Goal: Task Accomplishment & Management: Manage account settings

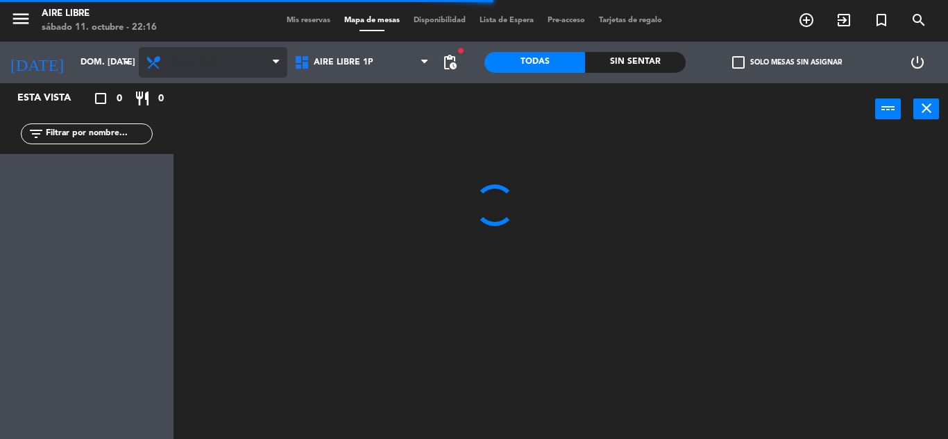
click at [187, 60] on span "Desayuno" at bounding box center [193, 63] width 48 height 10
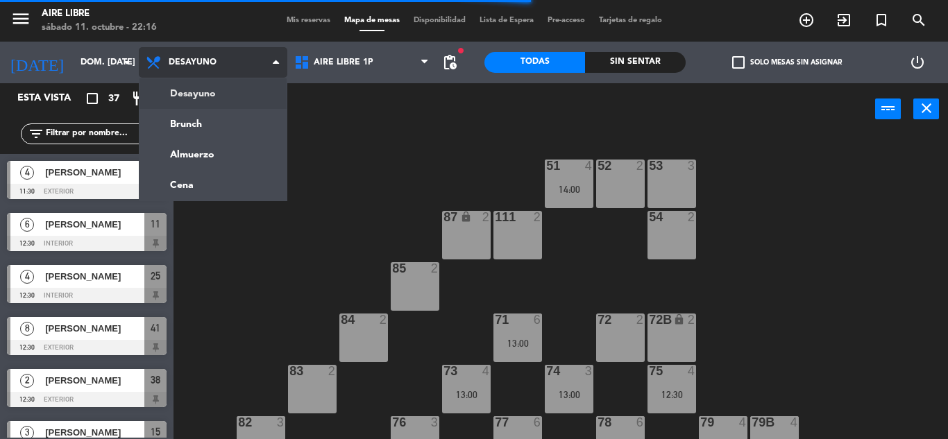
click at [196, 122] on ng-component "menu Aire Libre sábado 11. octubre - 22:16 Mis reservas Mapa de mesas Disponibi…" at bounding box center [474, 219] width 948 height 439
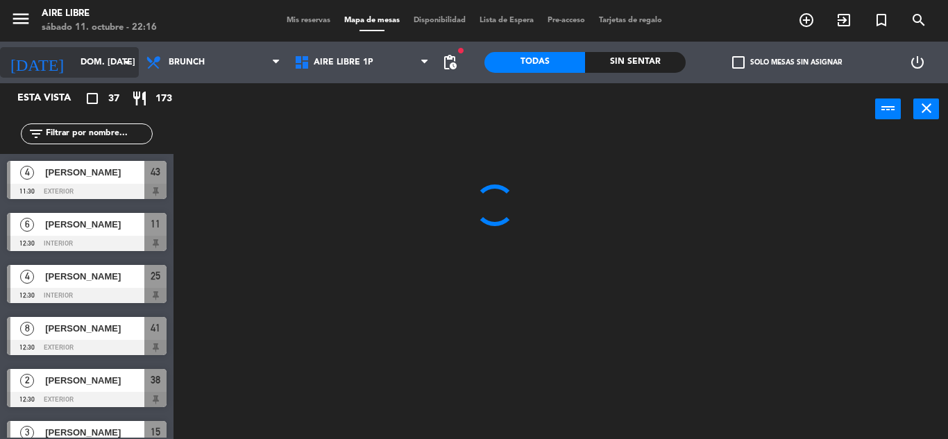
click at [86, 61] on input "dom. [DATE]" at bounding box center [132, 63] width 117 height 24
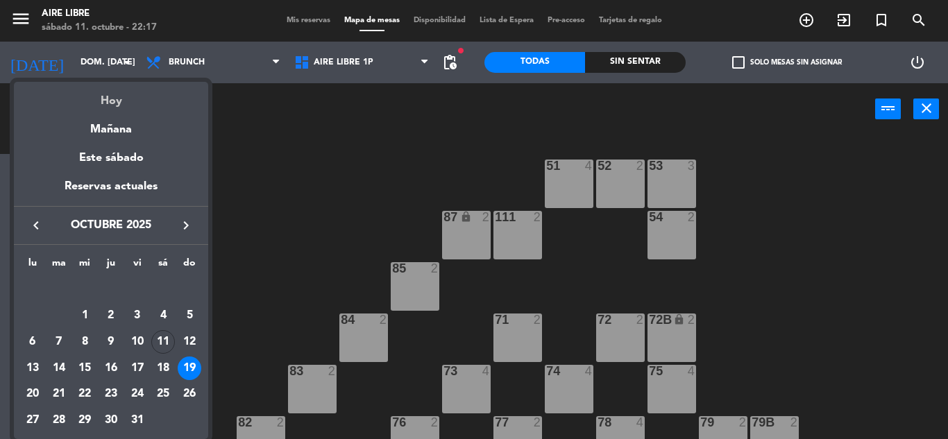
click at [119, 100] on div "Hoy" at bounding box center [111, 96] width 194 height 28
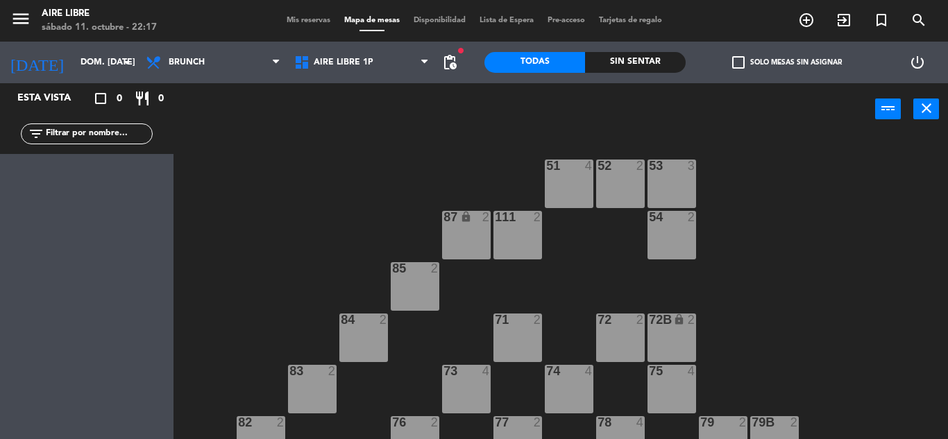
type input "sáb. [DATE]"
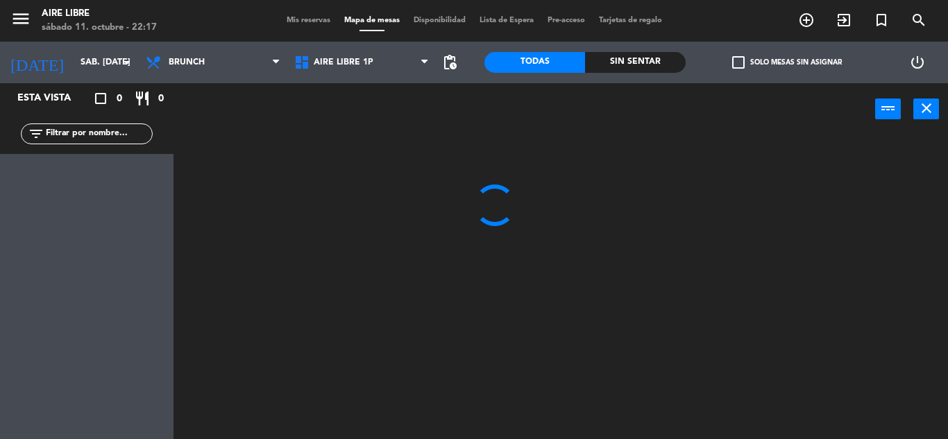
click at [303, 17] on span "Mis reservas" at bounding box center [309, 21] width 58 height 8
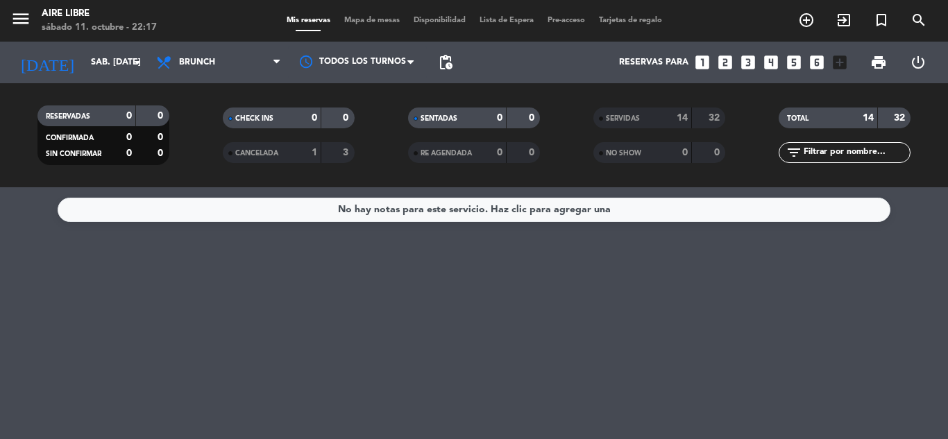
click at [618, 118] on span "SERVIDAS" at bounding box center [623, 118] width 34 height 7
